Goal: Check status: Check status

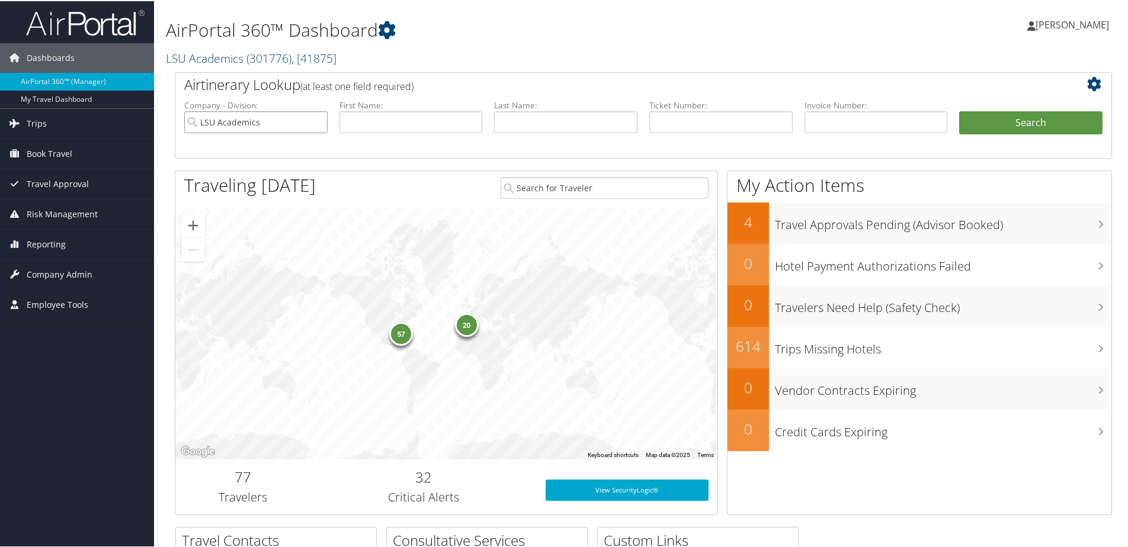
click at [317, 117] on input "LSU Academics" at bounding box center [255, 121] width 143 height 22
click at [668, 116] on input "text" at bounding box center [720, 121] width 143 height 22
paste input "0017144551626"
type input "0017144551626"
click at [1005, 126] on button "Search" at bounding box center [1030, 122] width 143 height 24
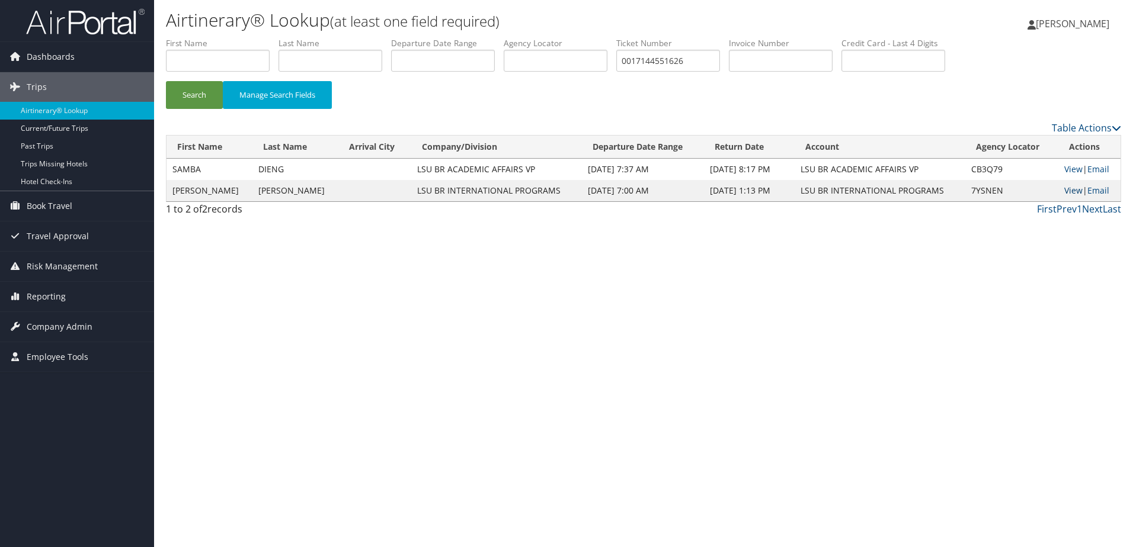
click at [1072, 189] on link "View" at bounding box center [1073, 190] width 18 height 11
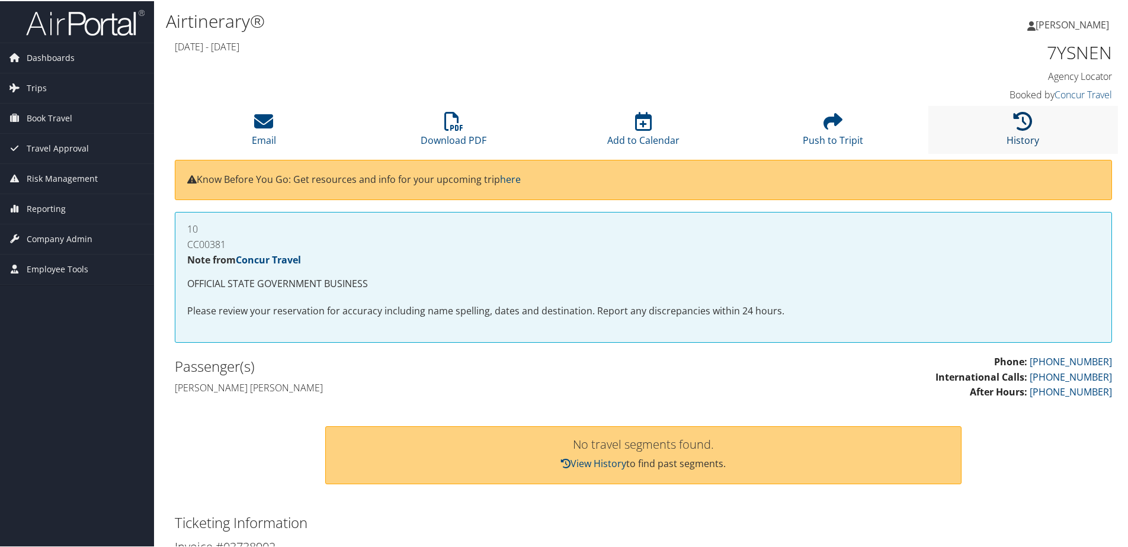
click at [1021, 136] on link "History" at bounding box center [1022, 131] width 33 height 28
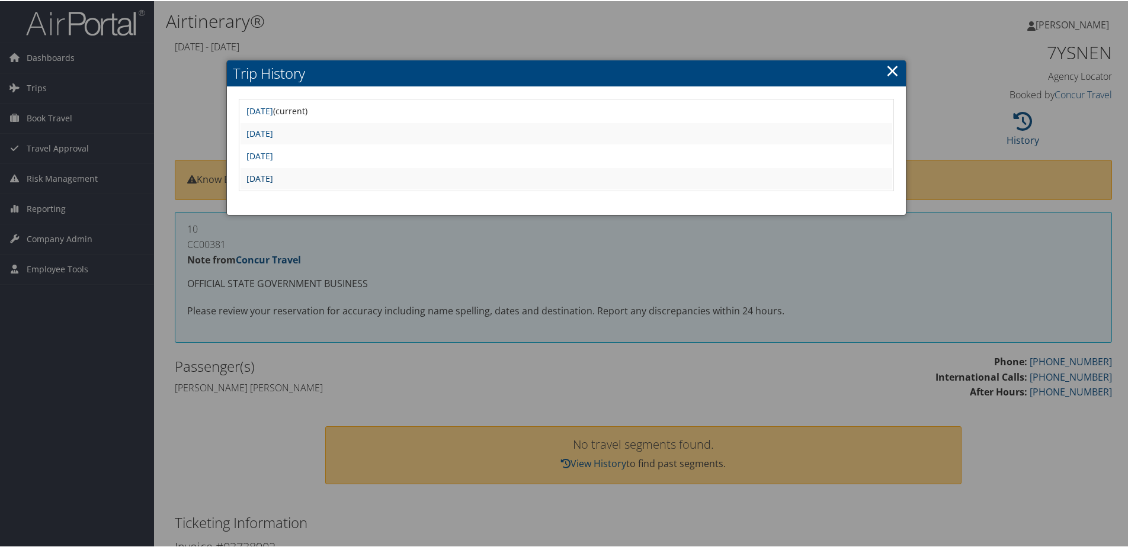
click at [273, 175] on link "Sat Sep 28 10:44:11 MDT 2024" at bounding box center [259, 177] width 27 height 11
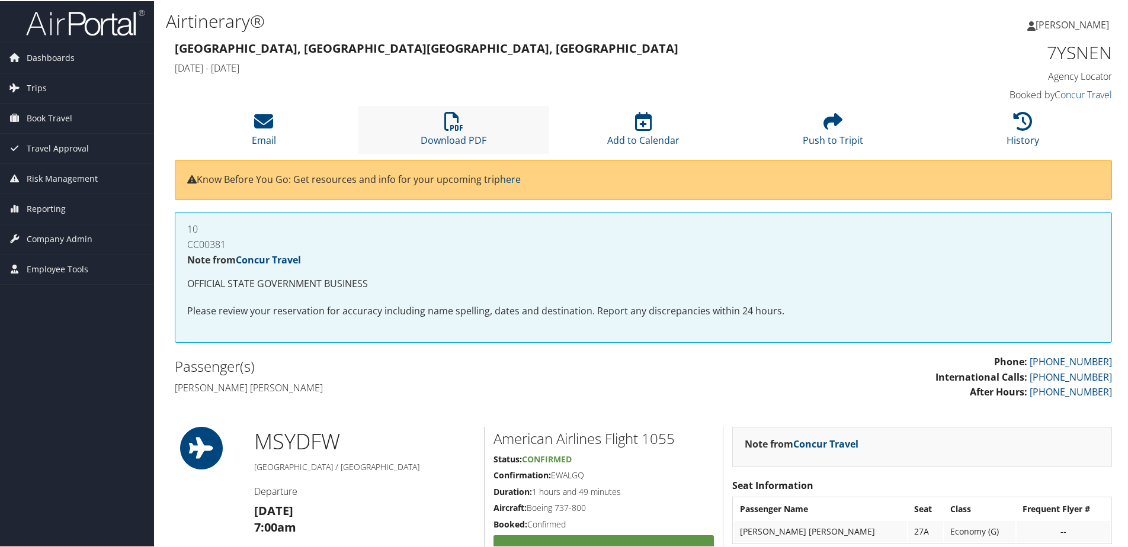
click at [461, 131] on li "Download PDF" at bounding box center [453, 129] width 190 height 48
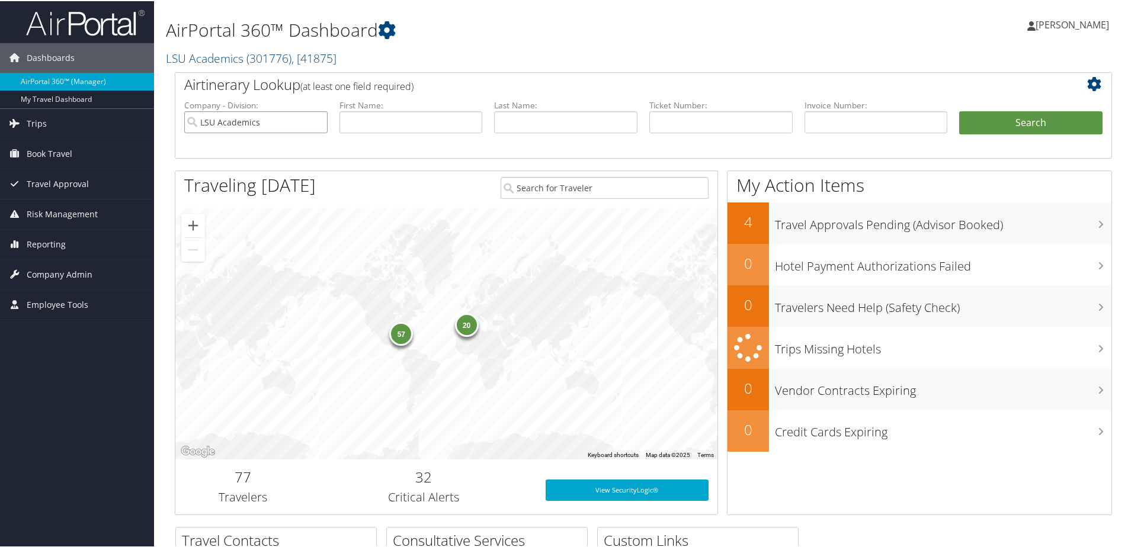
click at [314, 121] on input "LSU Academics" at bounding box center [255, 121] width 143 height 22
click at [52, 247] on span "Reporting" at bounding box center [46, 244] width 39 height 30
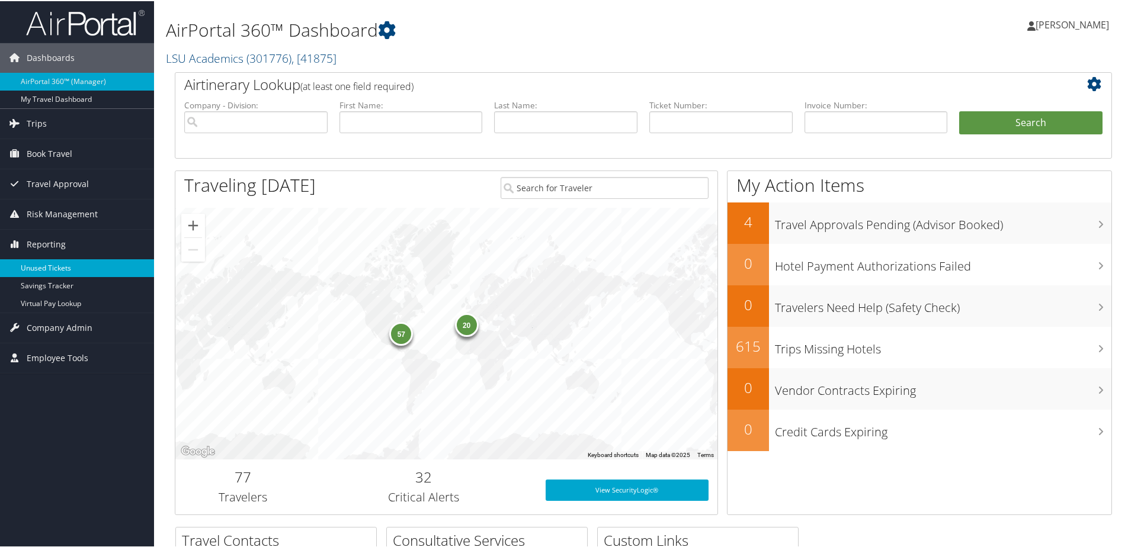
click at [56, 267] on link "Unused Tickets" at bounding box center [77, 267] width 154 height 18
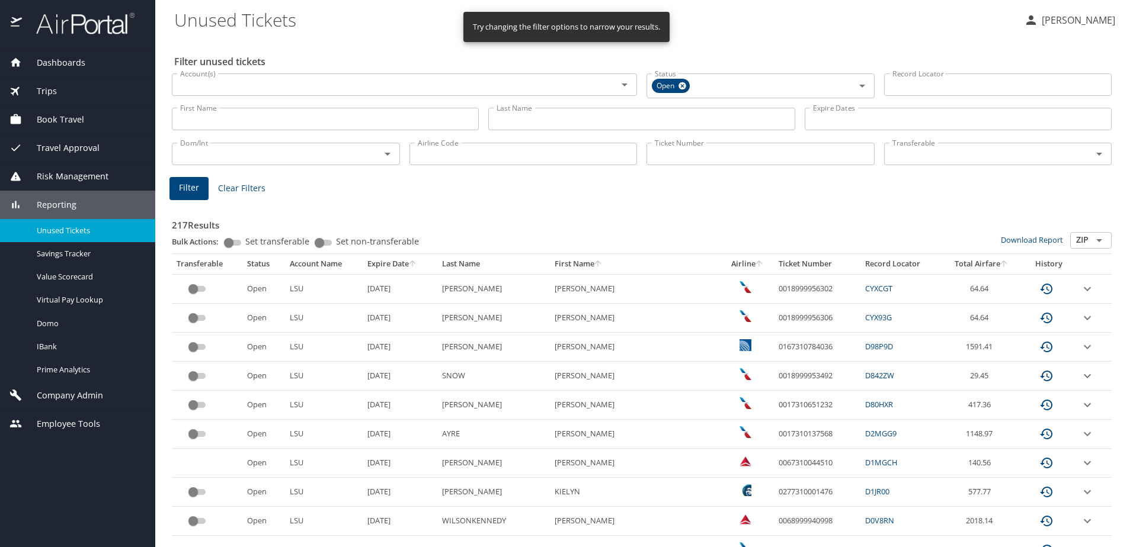
click at [664, 148] on input "Ticket Number" at bounding box center [760, 154] width 228 height 23
paste input "0017307824817"
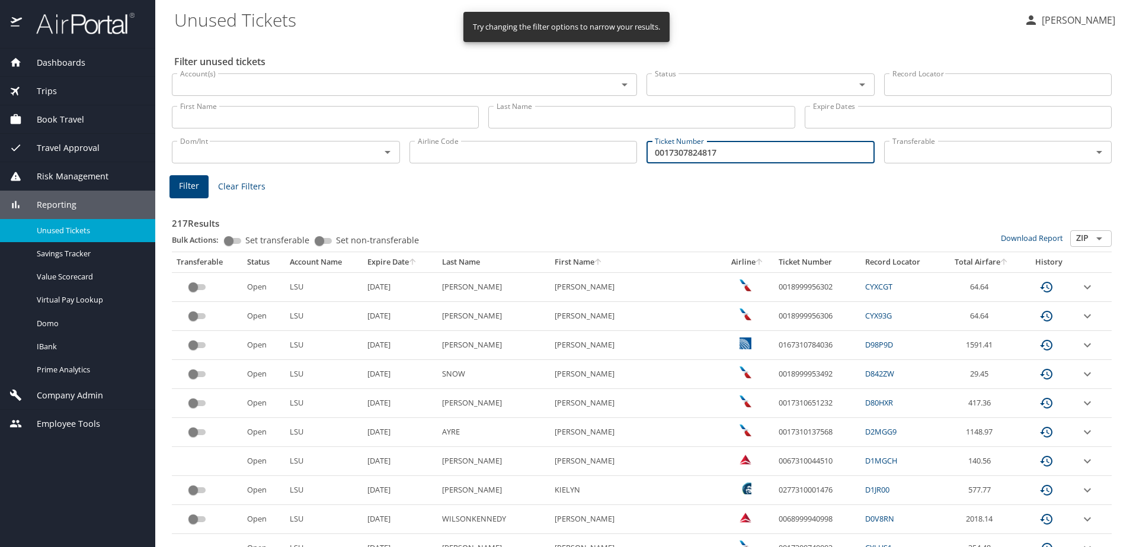
type input "0017307824817"
click at [184, 184] on span "Filter" at bounding box center [189, 186] width 20 height 15
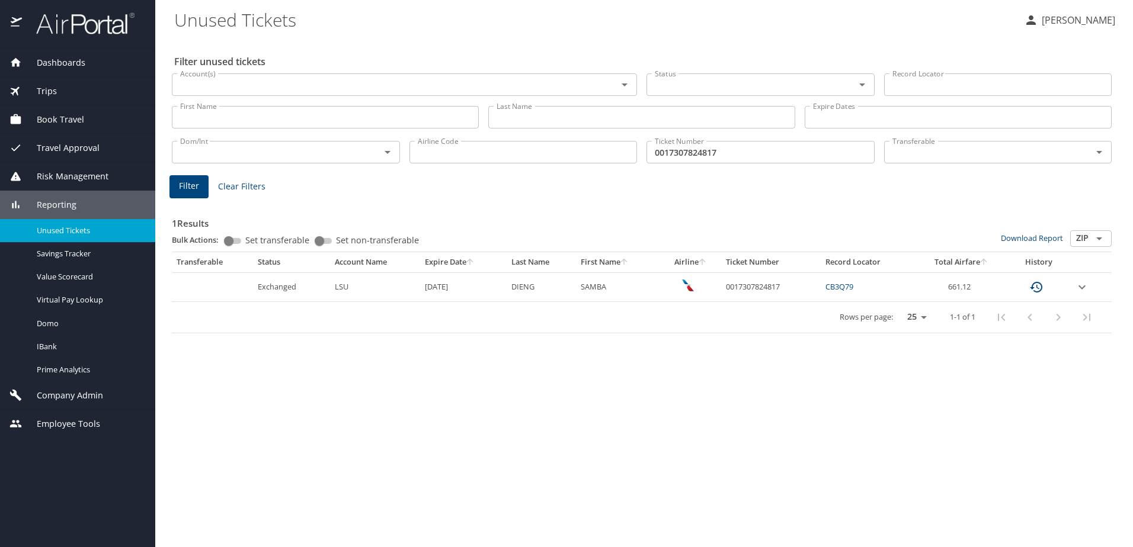
click at [831, 284] on link "CB3Q79" at bounding box center [839, 286] width 28 height 11
click at [795, 168] on div "Ticket Number 0017307824817 Ticket Number" at bounding box center [761, 150] width 238 height 39
drag, startPoint x: 796, startPoint y: 156, endPoint x: 643, endPoint y: 150, distance: 152.9
click at [643, 150] on div "Ticket Number 0017307824817 Ticket Number" at bounding box center [761, 150] width 238 height 39
paste input "0017307824817"
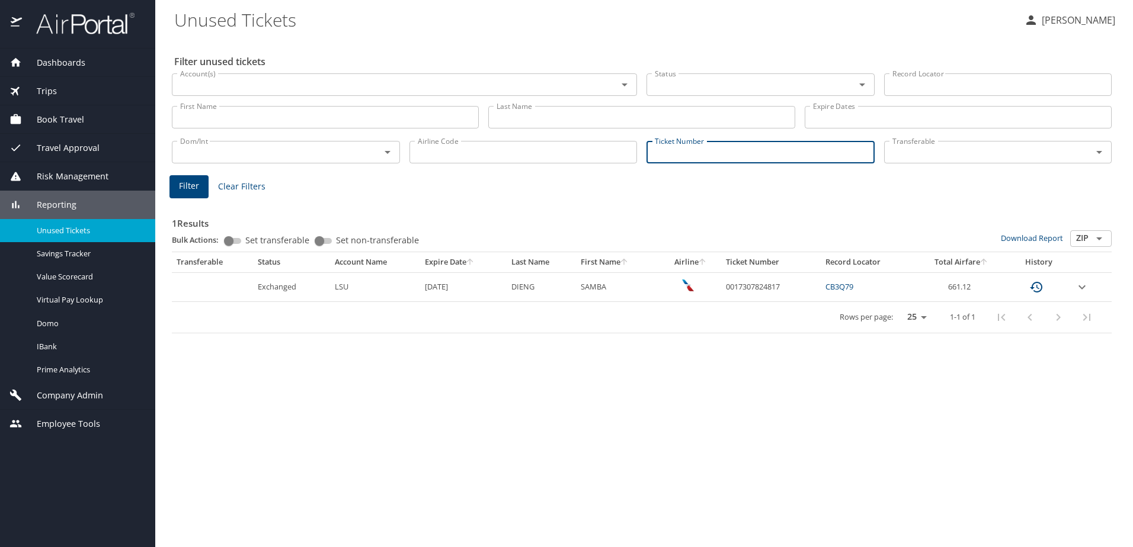
type input "0017307824817"
click at [188, 190] on span "Filter" at bounding box center [189, 186] width 20 height 15
click at [735, 161] on input "0017307824817" at bounding box center [760, 152] width 228 height 23
click at [178, 188] on button "Filter" at bounding box center [188, 186] width 39 height 23
click at [62, 226] on span "Unused Tickets" at bounding box center [89, 230] width 104 height 11
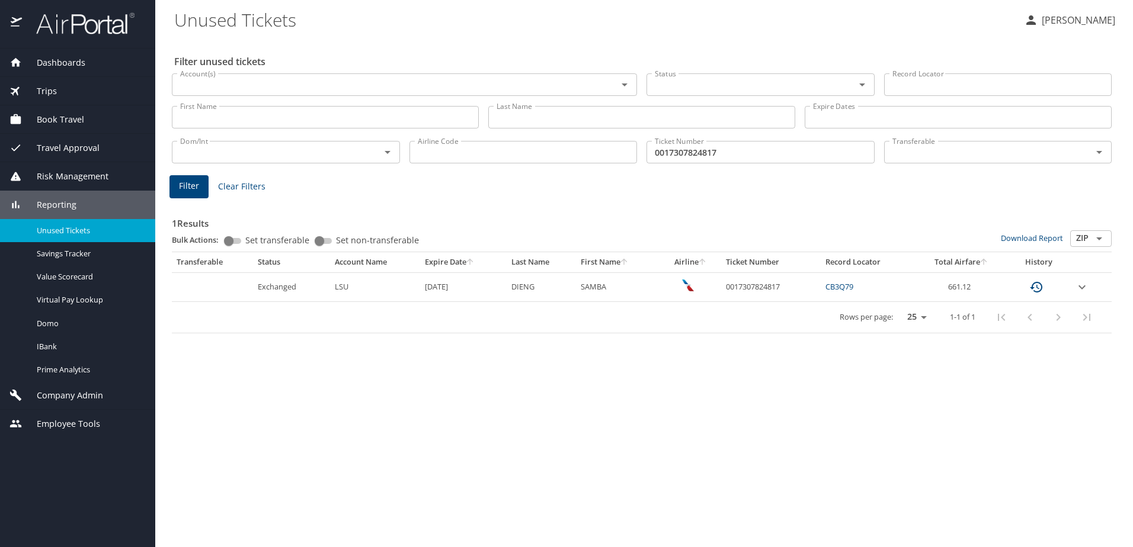
click at [241, 187] on span "Clear Filters" at bounding box center [241, 186] width 47 height 15
click at [758, 148] on input "Ticket Number" at bounding box center [760, 152] width 228 height 23
paste input "0017307824817"
click at [185, 179] on span "Filter" at bounding box center [189, 186] width 20 height 15
click at [748, 147] on input "0017307824817" at bounding box center [760, 152] width 228 height 23
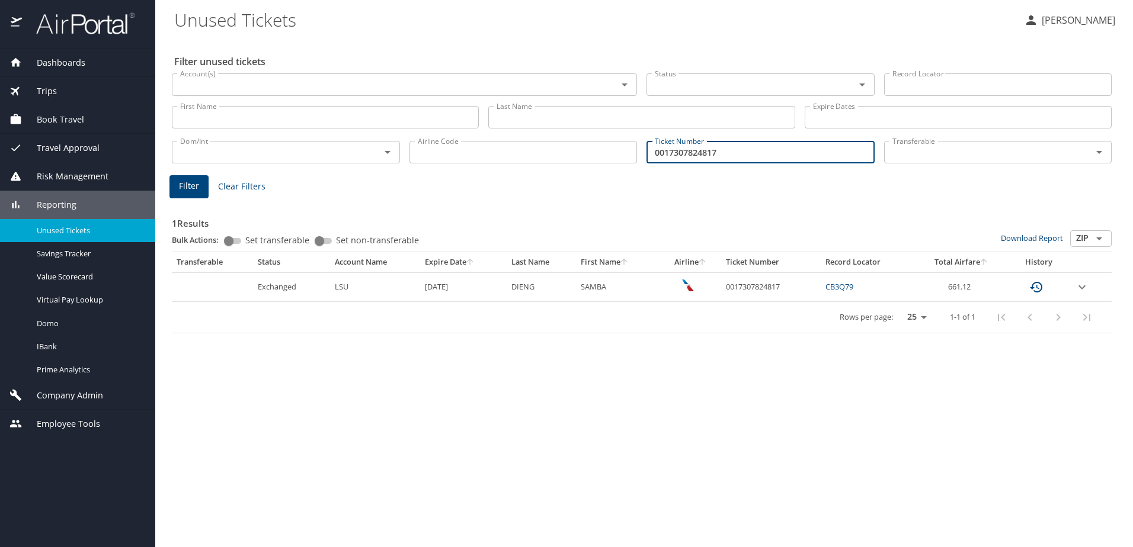
paste input "8842392"
type input "0017308842392"
click at [200, 185] on button "Filter" at bounding box center [188, 186] width 39 height 23
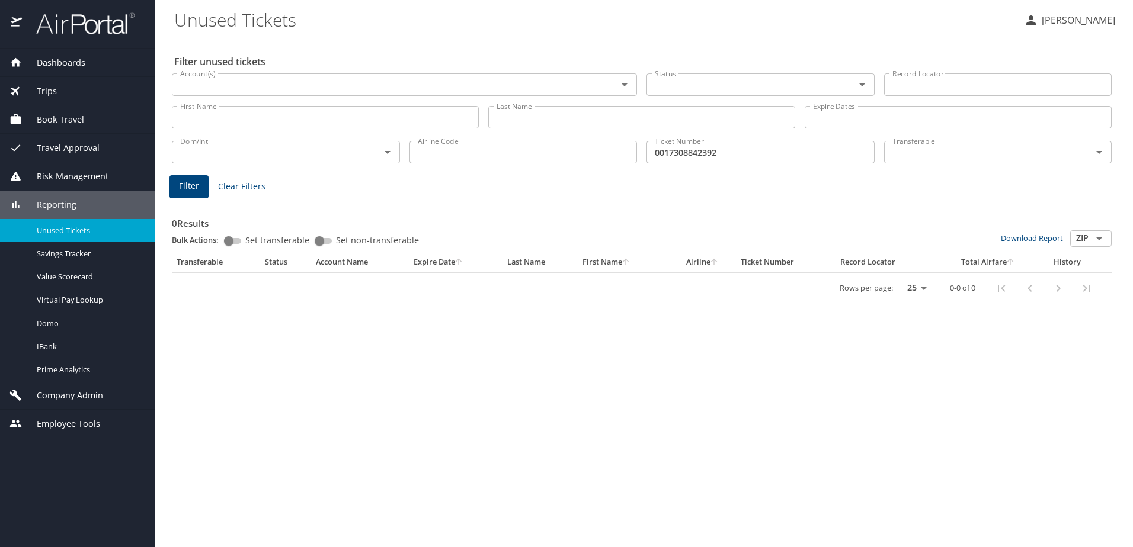
click at [756, 150] on input "0017308842392" at bounding box center [760, 152] width 228 height 23
click at [687, 147] on input "Ticket Number" at bounding box center [760, 152] width 228 height 23
paste input "0017307824817"
type input "0017307824817"
click at [475, 202] on div "0 Results Bulk Actions: Set transferable Set non-transferable Download Report Z…" at bounding box center [641, 253] width 939 height 104
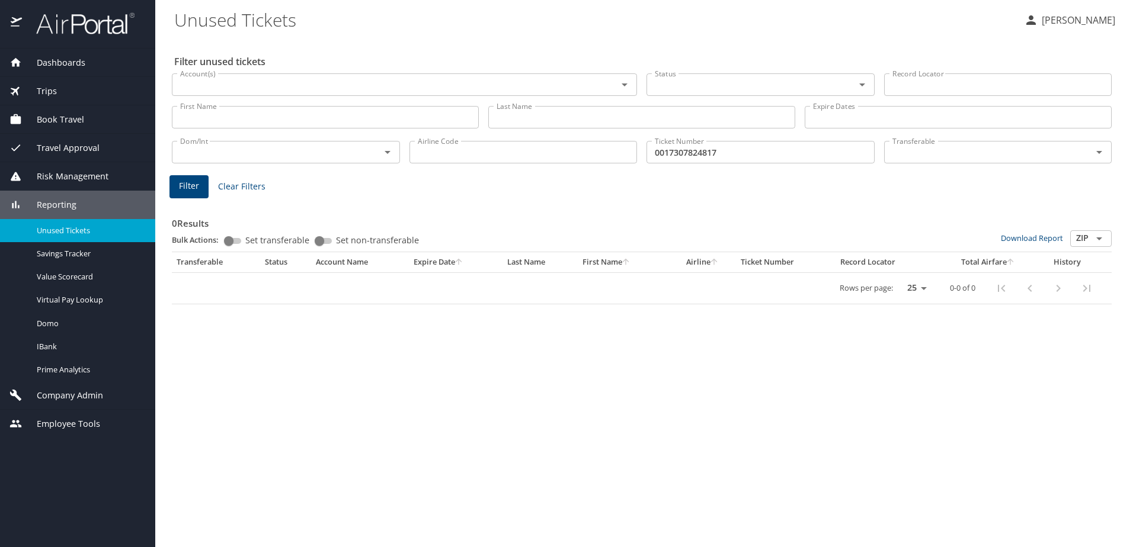
click at [201, 189] on button "Filter" at bounding box center [188, 186] width 39 height 23
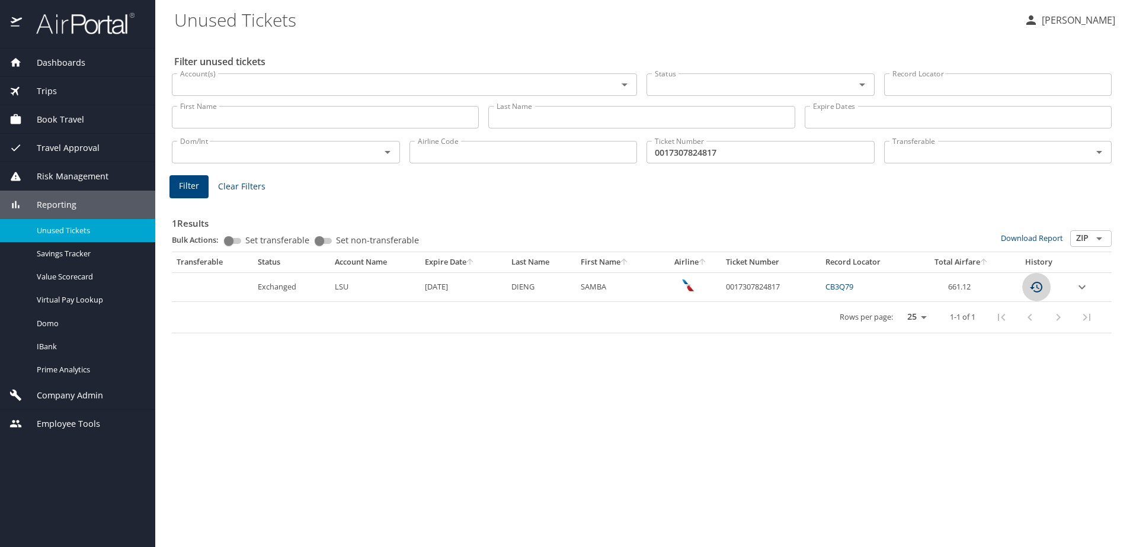
click at [1031, 286] on icon "custom pagination table" at bounding box center [1036, 287] width 14 height 14
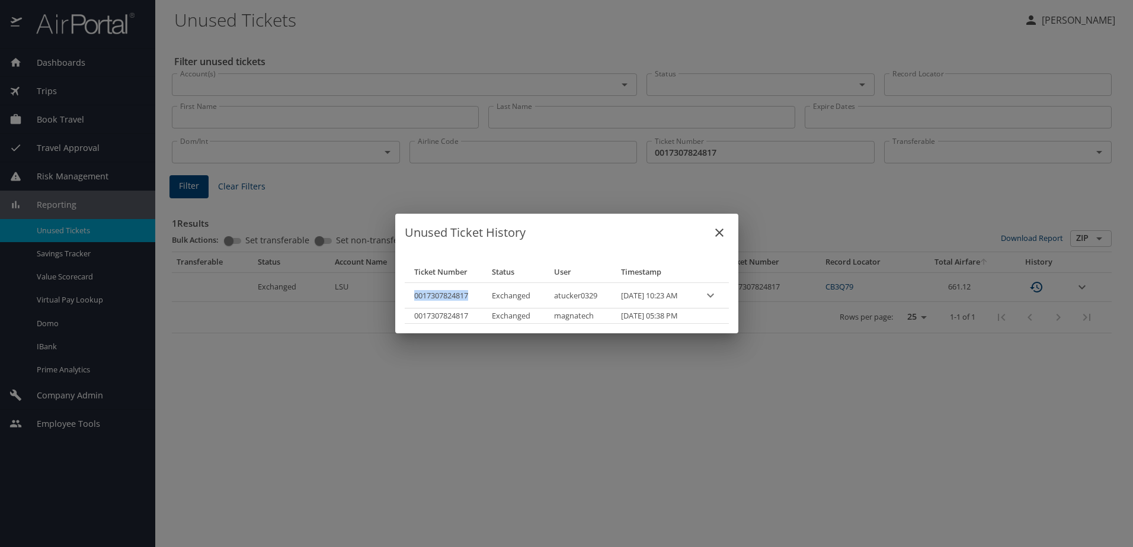
drag, startPoint x: 403, startPoint y: 296, endPoint x: 458, endPoint y: 297, distance: 55.7
click at [458, 297] on th "0017307824817" at bounding box center [444, 295] width 78 height 25
copy th "0017307824817"
click at [576, 92] on div "Unused Ticket History Ticket Number Status User Timestamp 0017307824817 Exchang…" at bounding box center [566, 273] width 1133 height 547
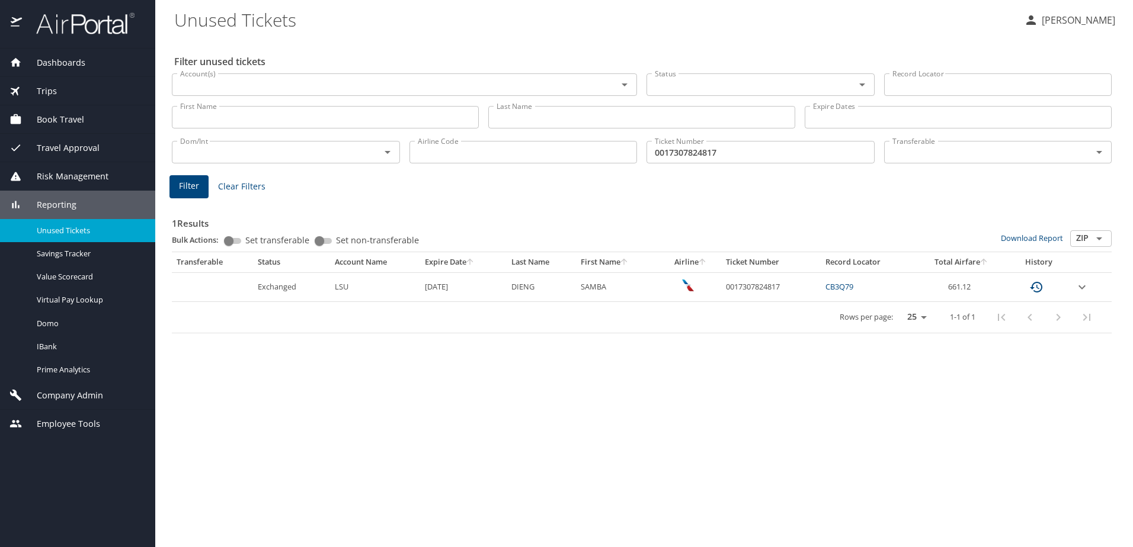
click at [48, 96] on span "Trips" at bounding box center [39, 91] width 35 height 13
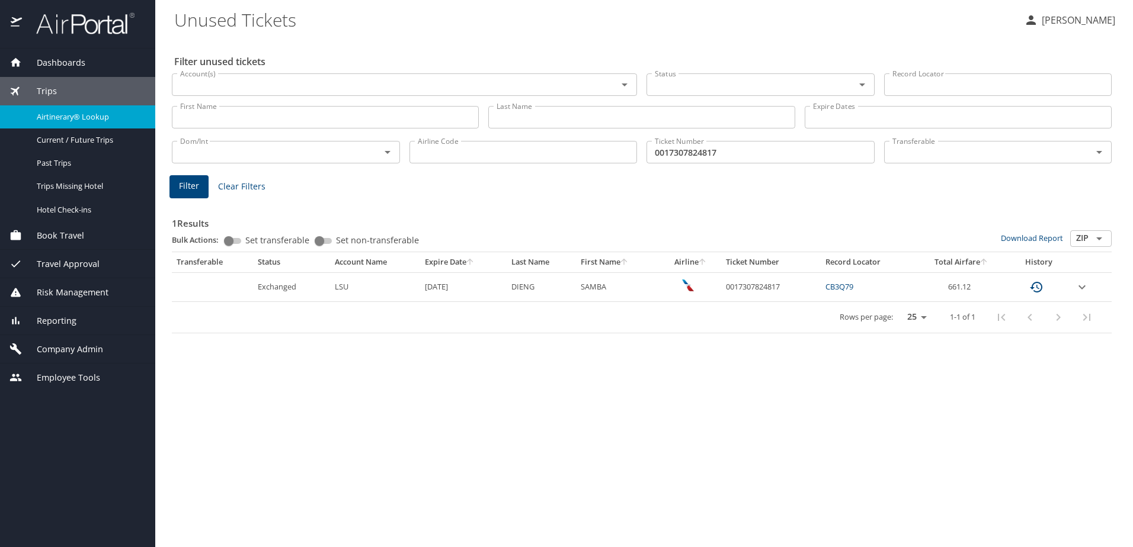
click at [78, 118] on span "Airtinerary® Lookup" at bounding box center [89, 116] width 104 height 11
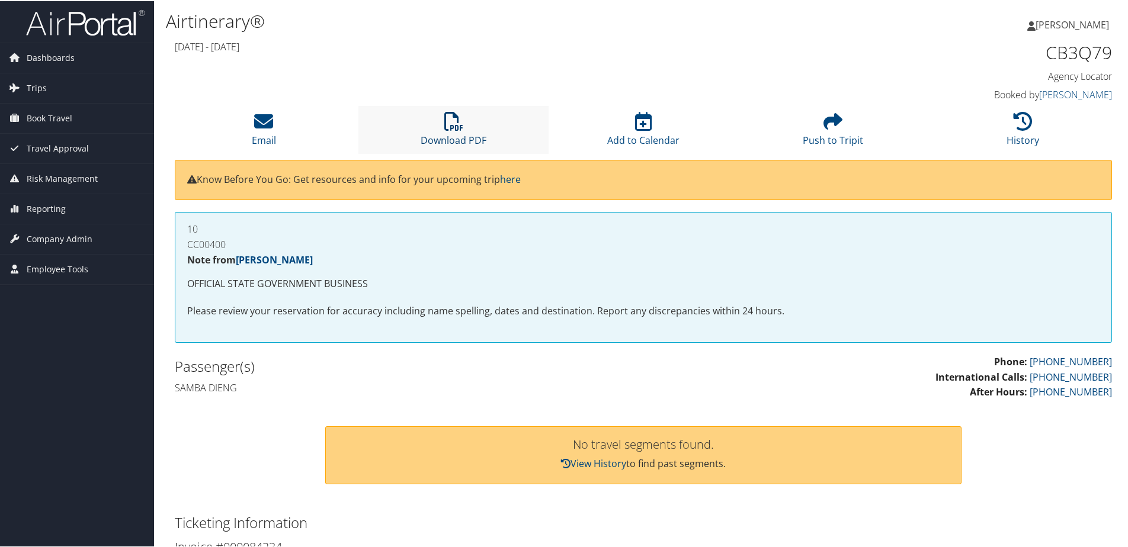
click at [473, 139] on link "Download PDF" at bounding box center [454, 131] width 66 height 28
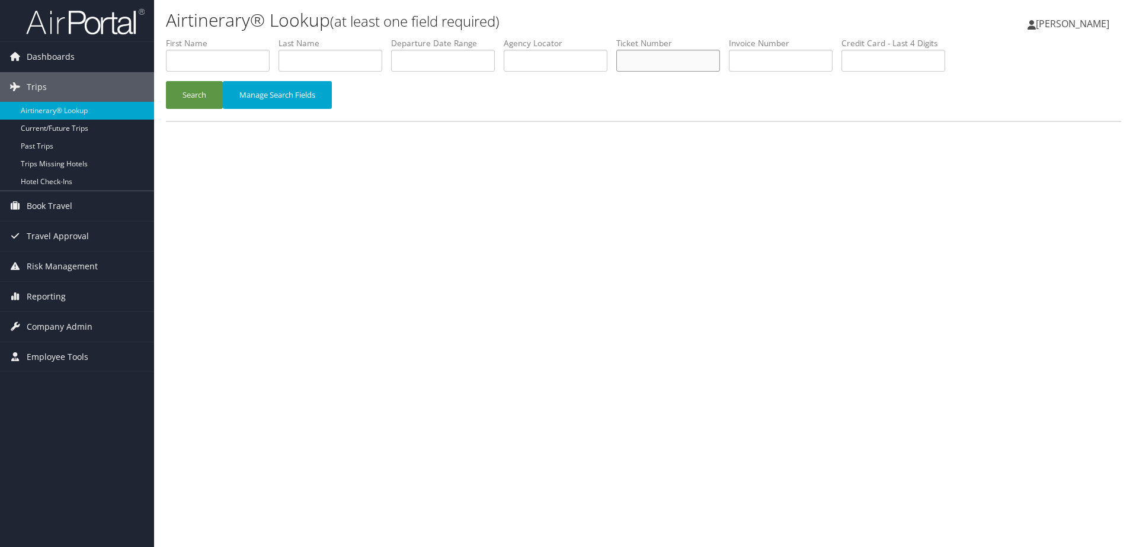
click at [681, 67] on input "text" at bounding box center [668, 61] width 104 height 22
paste input "0017307824817"
type input "0017307824817"
click at [202, 100] on button "Search" at bounding box center [194, 95] width 57 height 28
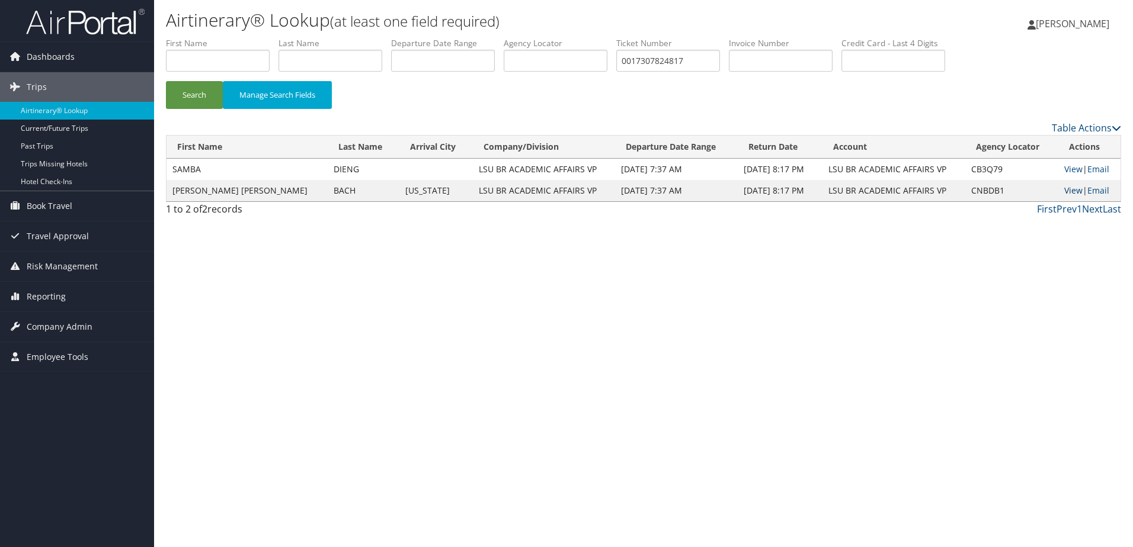
click at [1064, 193] on link "View" at bounding box center [1073, 190] width 18 height 11
click at [66, 297] on link "Reporting" at bounding box center [77, 297] width 154 height 30
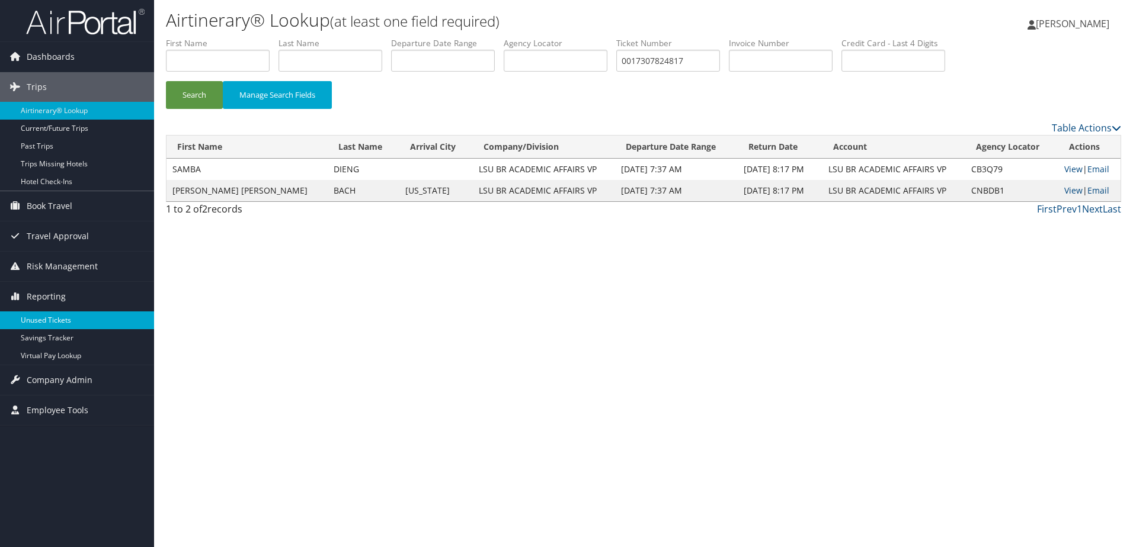
click at [54, 317] on link "Unused Tickets" at bounding box center [77, 321] width 154 height 18
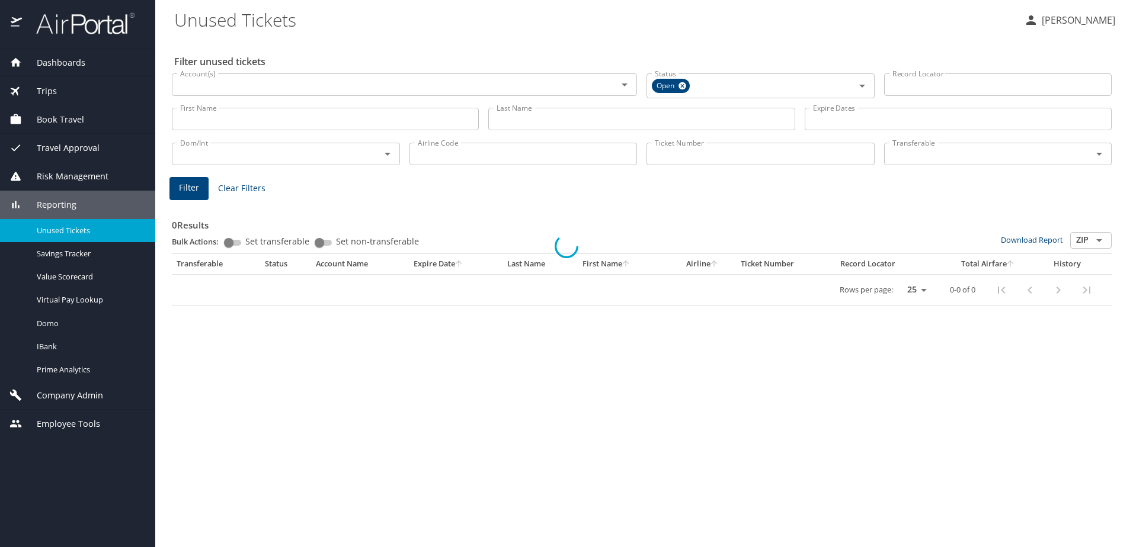
click at [680, 158] on div at bounding box center [566, 247] width 1133 height 602
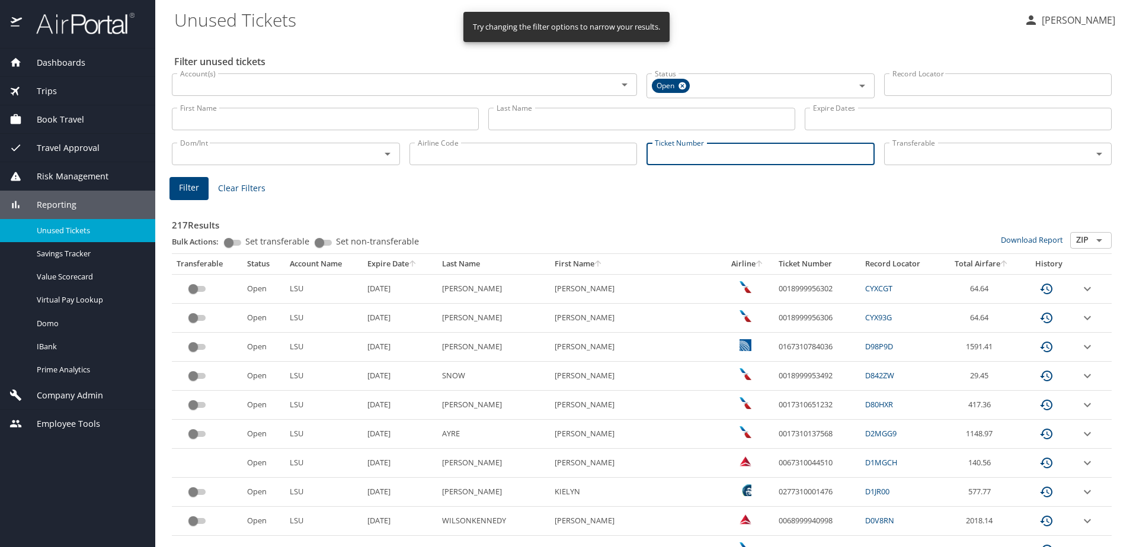
click at [673, 155] on input "Ticket Number" at bounding box center [760, 154] width 228 height 23
paste input "0017308842392"
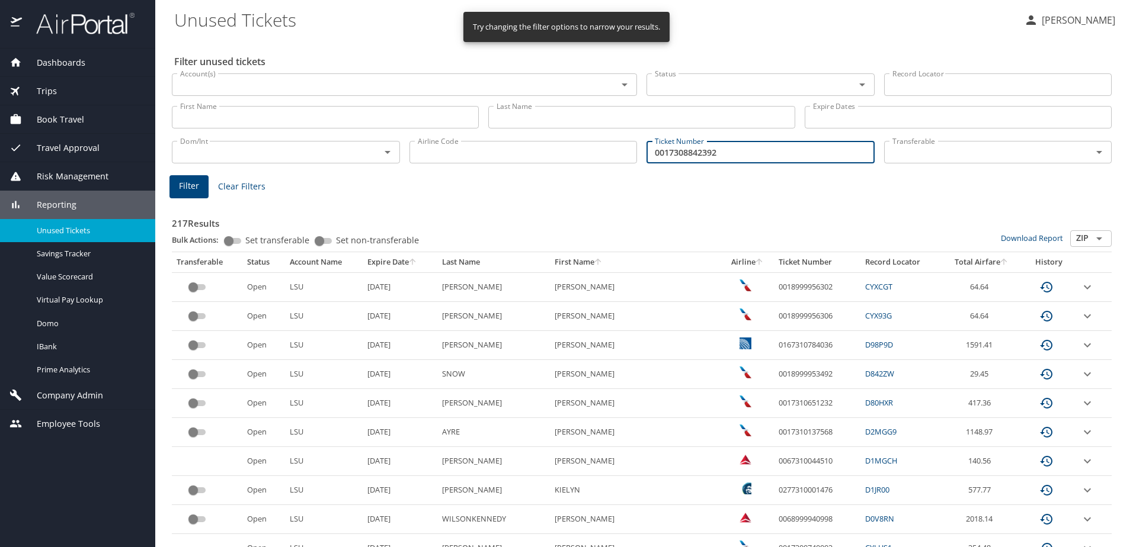
type input "0017308842392"
click at [603, 217] on h3 "217 Results" at bounding box center [641, 220] width 939 height 21
click at [196, 185] on span "Filter" at bounding box center [189, 186] width 20 height 15
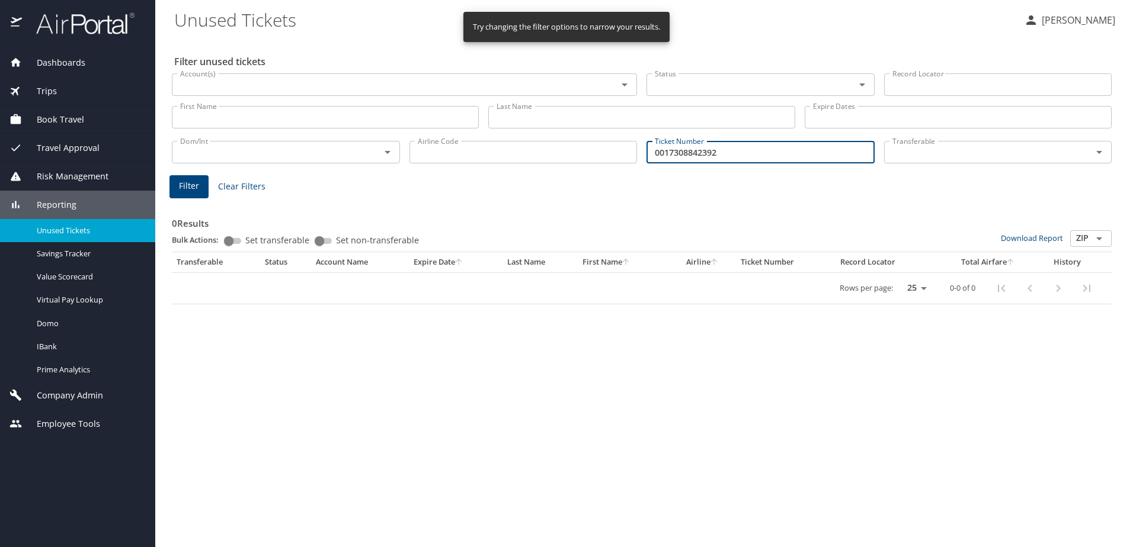
drag, startPoint x: 729, startPoint y: 155, endPoint x: 599, endPoint y: 158, distance: 129.2
click at [599, 158] on div "Dom/Int Dom/Int Airline Code Airline Code Ticket Number 0017308842392 Ticket Nu…" at bounding box center [641, 150] width 949 height 39
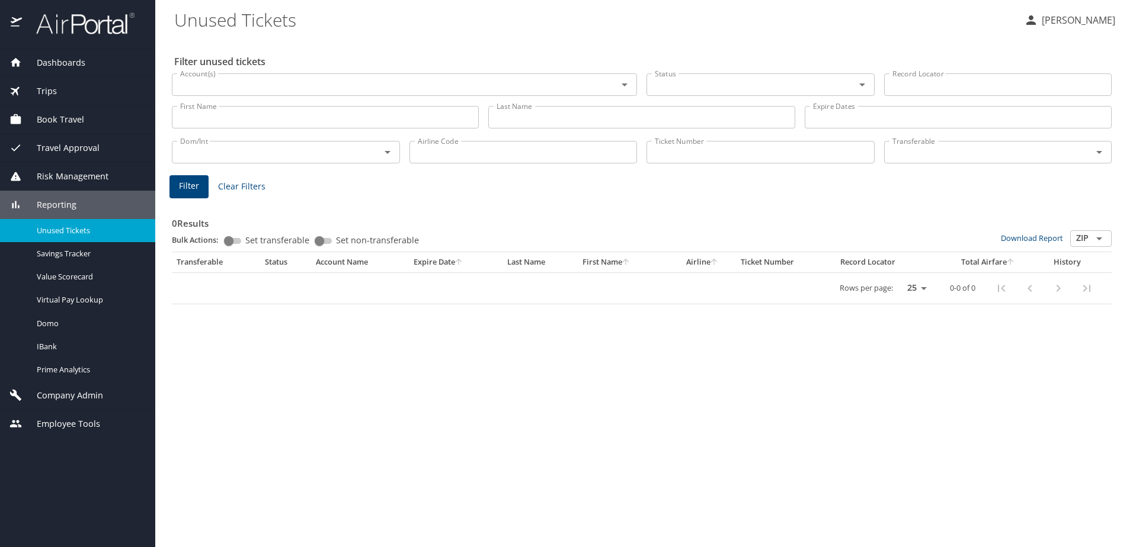
click at [685, 154] on input "Ticket Number" at bounding box center [760, 152] width 228 height 23
paste input "0017307824817"
click at [188, 193] on span "Filter" at bounding box center [189, 186] width 20 height 15
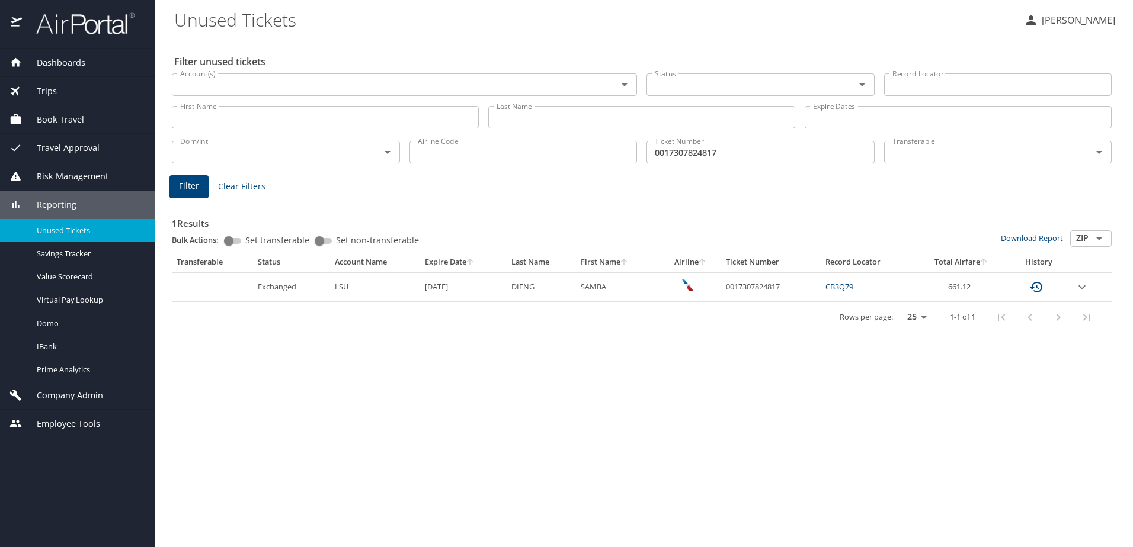
click at [1085, 287] on icon "expand row" at bounding box center [1081, 287] width 7 height 4
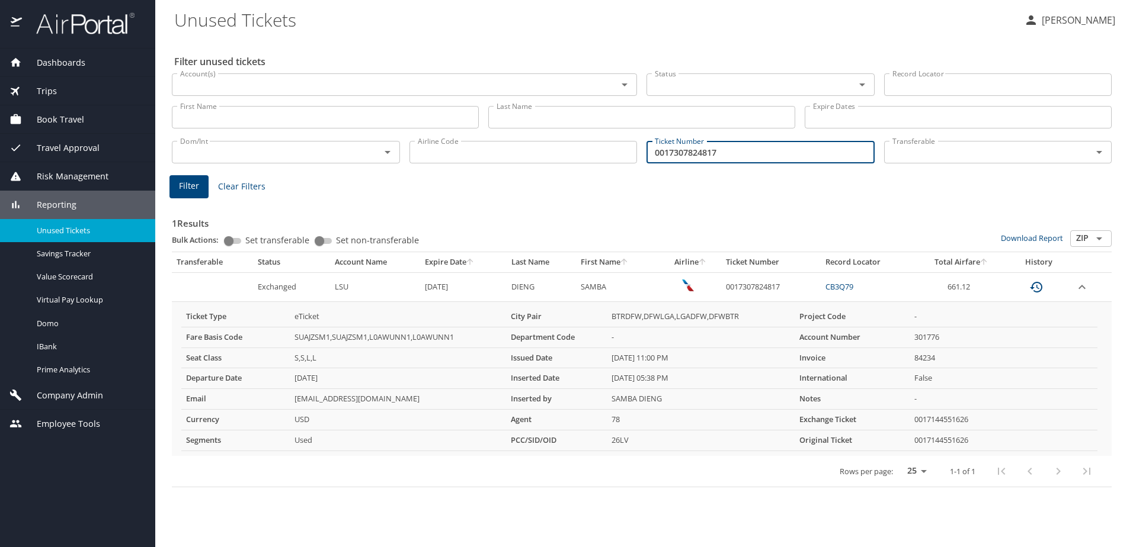
drag, startPoint x: 808, startPoint y: 155, endPoint x: 649, endPoint y: 158, distance: 159.4
click at [649, 158] on input "0017307824817" at bounding box center [760, 152] width 228 height 23
paste input "8842392"
type input "0017308842392"
click at [195, 182] on span "Filter" at bounding box center [189, 186] width 20 height 15
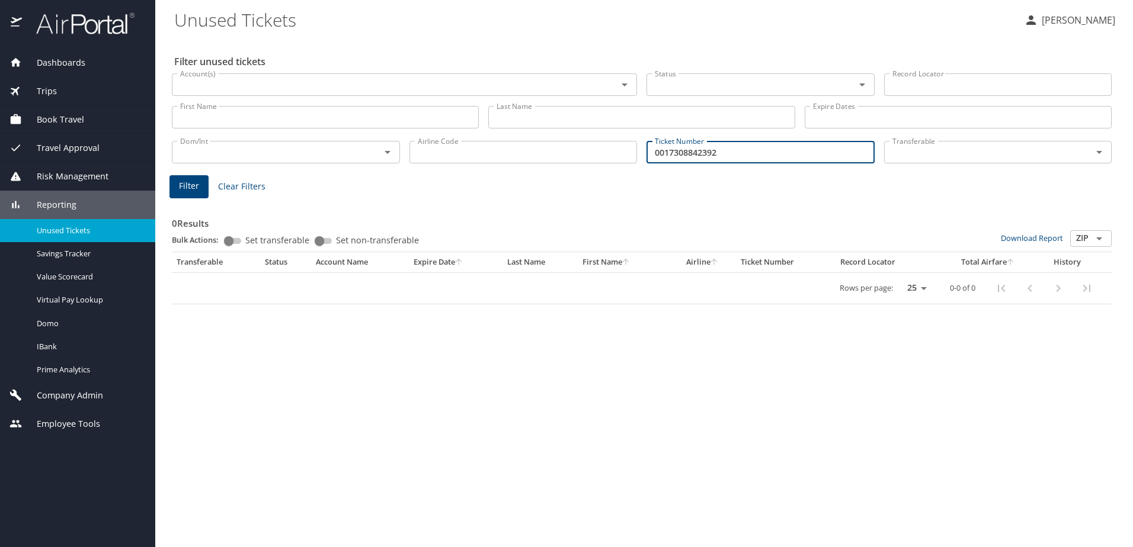
click at [736, 156] on input "0017308842392" at bounding box center [760, 152] width 228 height 23
drag, startPoint x: 736, startPoint y: 156, endPoint x: 626, endPoint y: 158, distance: 110.8
click at [626, 158] on div "Dom/Int Dom/Int Airline Code Airline Code Ticket Number 0017308842392 Ticket Nu…" at bounding box center [641, 150] width 949 height 39
paste input "0017307824817"
type input "0017307824817"
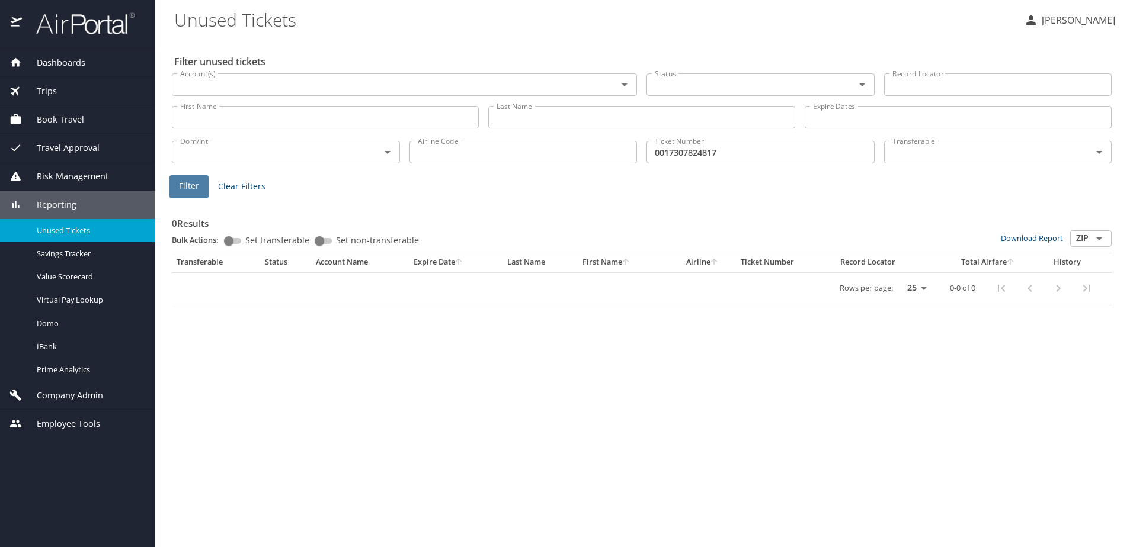
click at [182, 189] on span "Filter" at bounding box center [189, 186] width 20 height 15
